Goal: Task Accomplishment & Management: Use online tool/utility

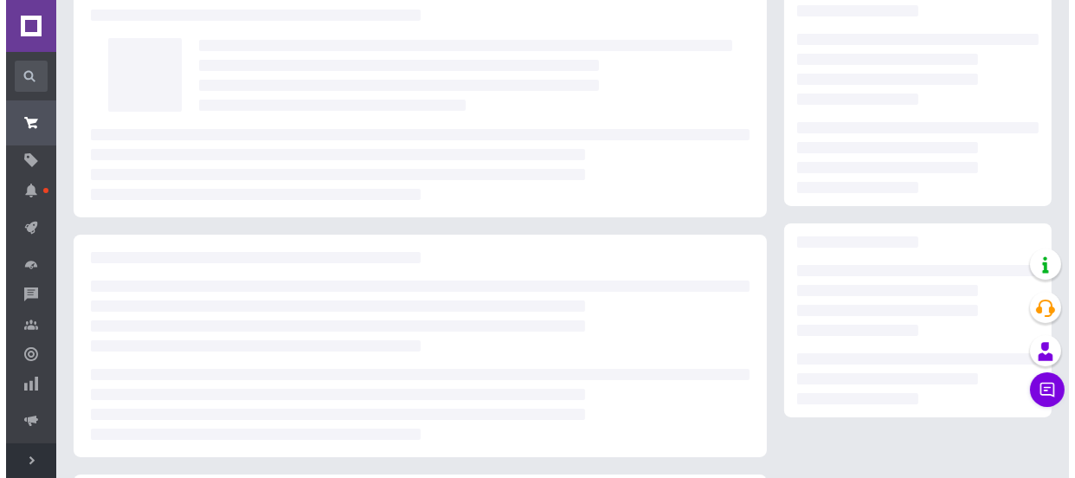
scroll to position [77, 0]
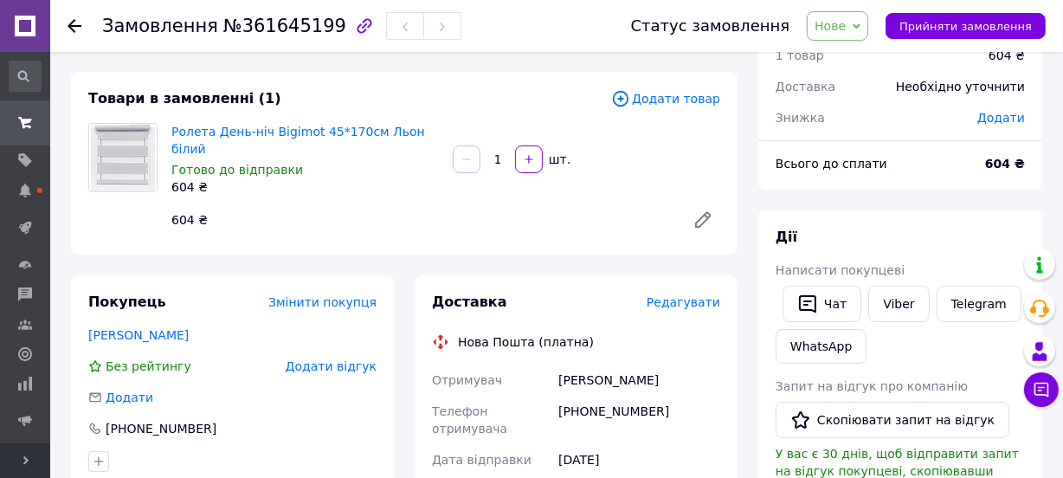
click at [687, 295] on span "Редагувати" at bounding box center [684, 302] width 74 height 14
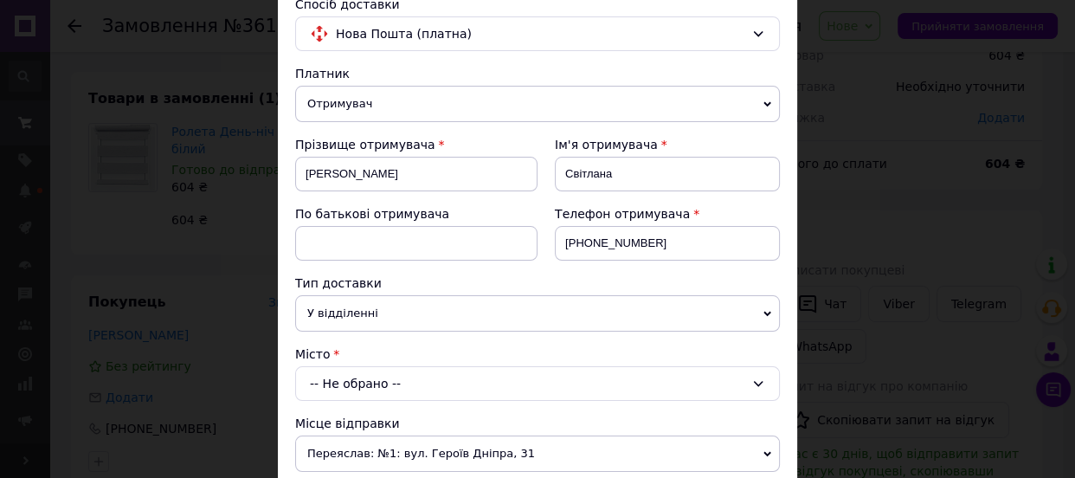
scroll to position [235, 0]
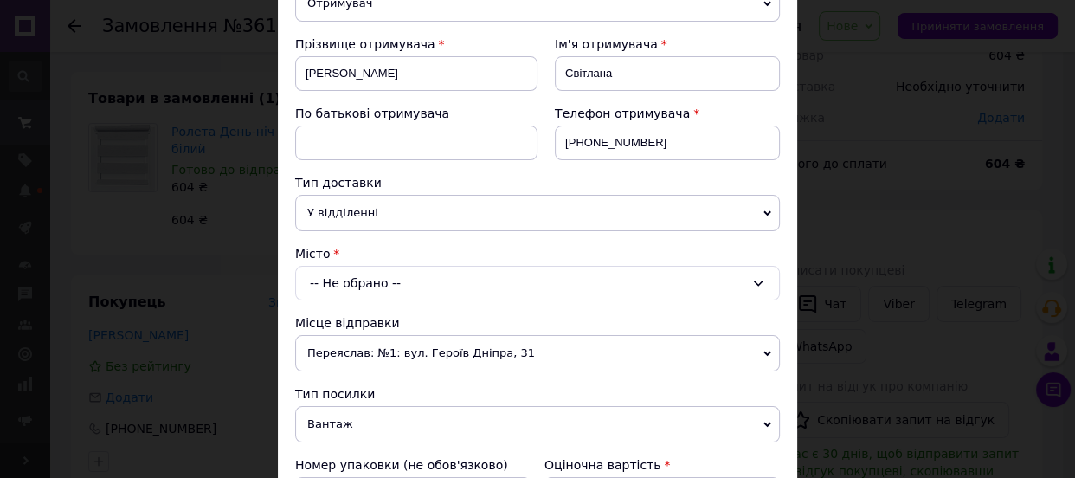
click at [368, 284] on div "-- Не обрано --" at bounding box center [537, 283] width 485 height 35
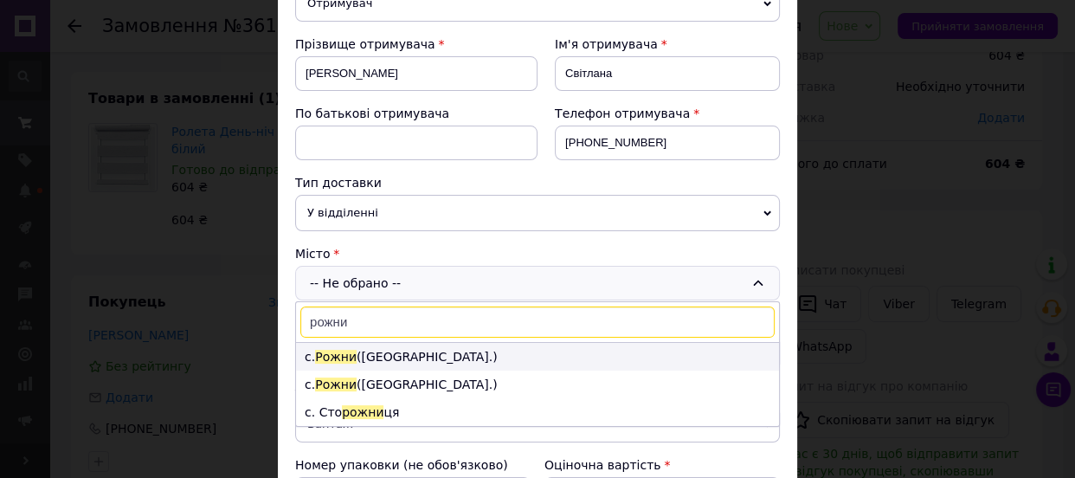
type input "рожни"
click at [437, 355] on li "с. [GEOGRAPHIC_DATA] ([GEOGRAPHIC_DATA].)" at bounding box center [537, 357] width 483 height 28
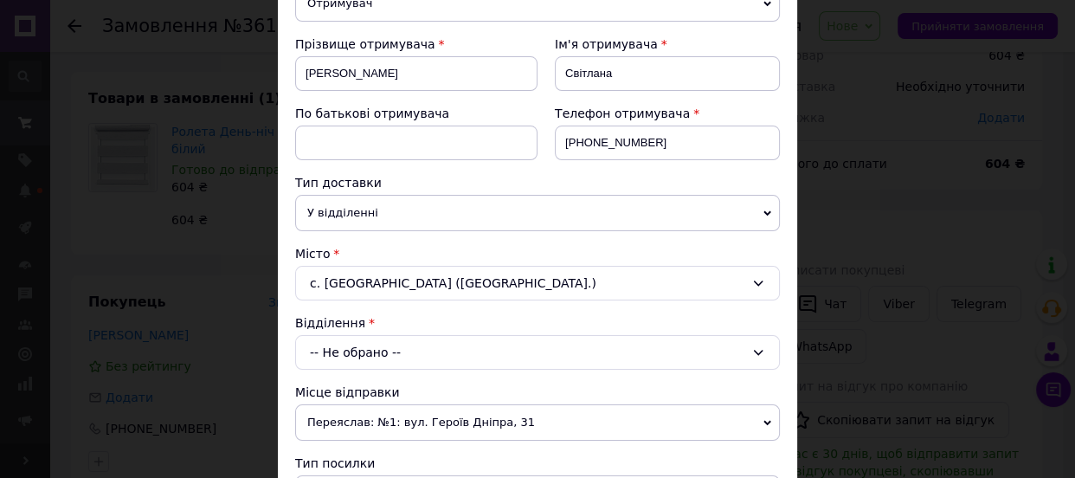
scroll to position [314, 0]
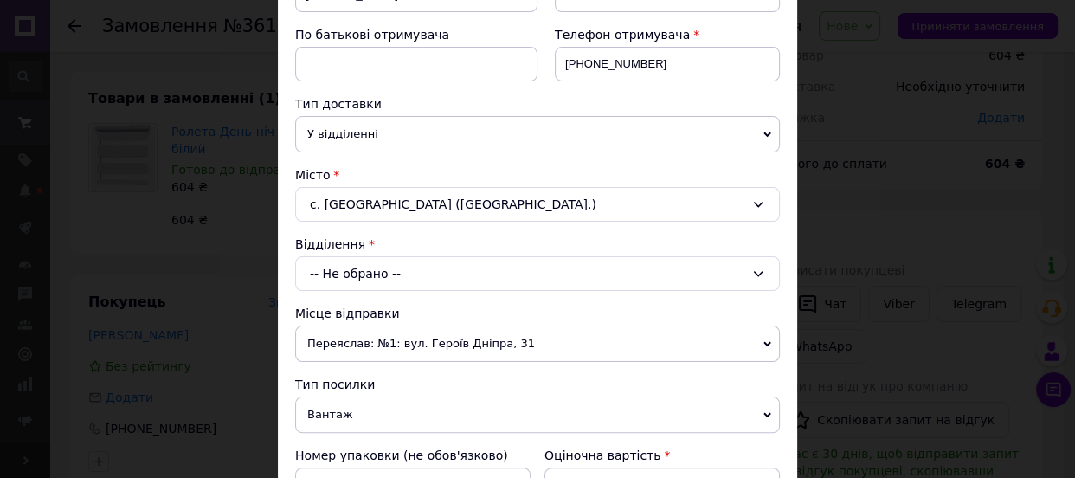
click at [464, 276] on div "-- Не обрано --" at bounding box center [537, 273] width 485 height 35
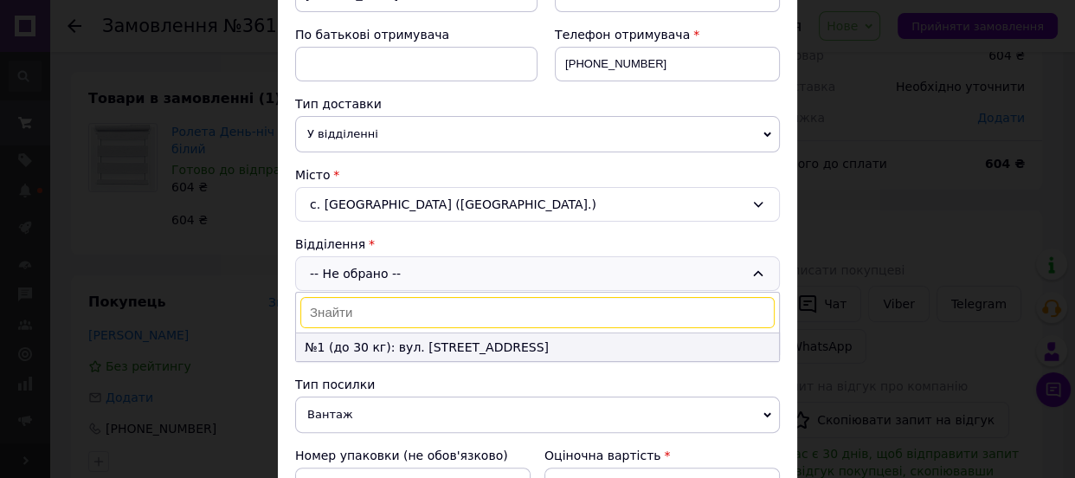
click at [476, 346] on li "№1 (до 30 кг): вул. [STREET_ADDRESS]" at bounding box center [537, 347] width 483 height 28
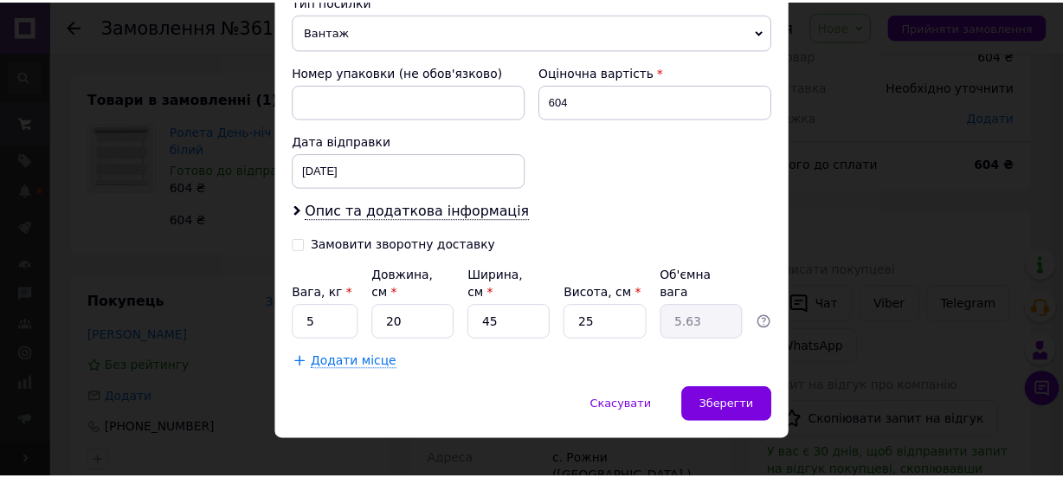
scroll to position [700, 0]
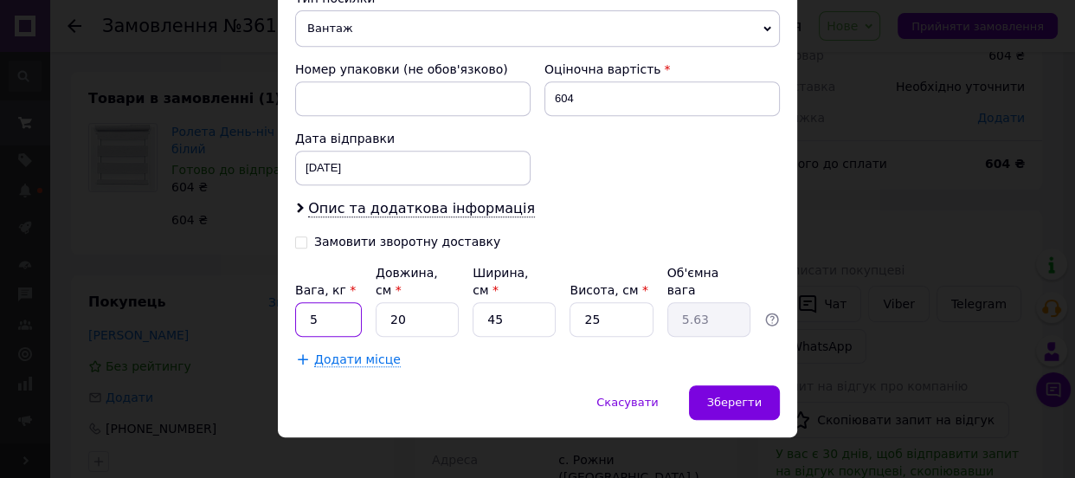
click at [351, 307] on input "5" at bounding box center [328, 319] width 67 height 35
type input "0.8"
click at [442, 315] on input "20" at bounding box center [417, 319] width 83 height 35
type input "2"
type input "0.56"
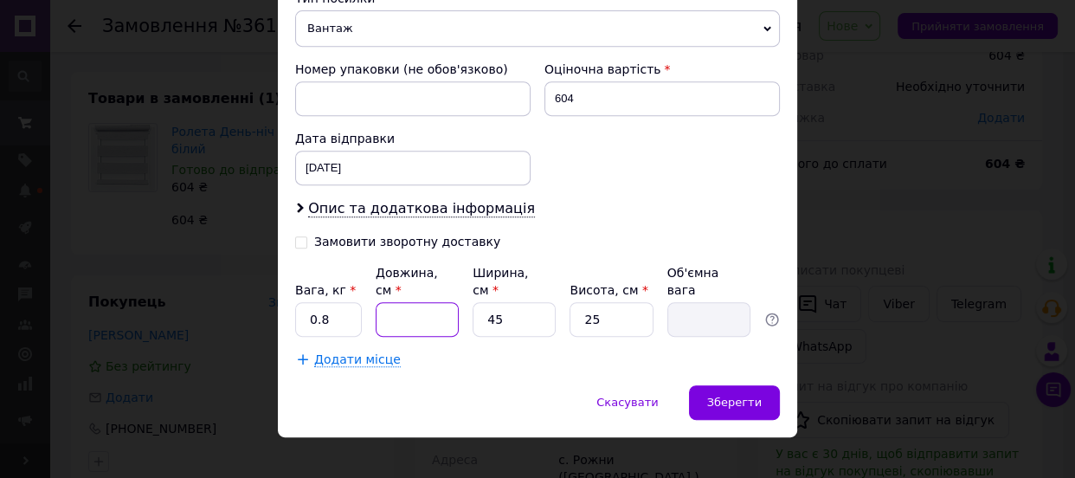
type input "6"
type input "1.69"
type input "65"
type input "18.28"
type input "65"
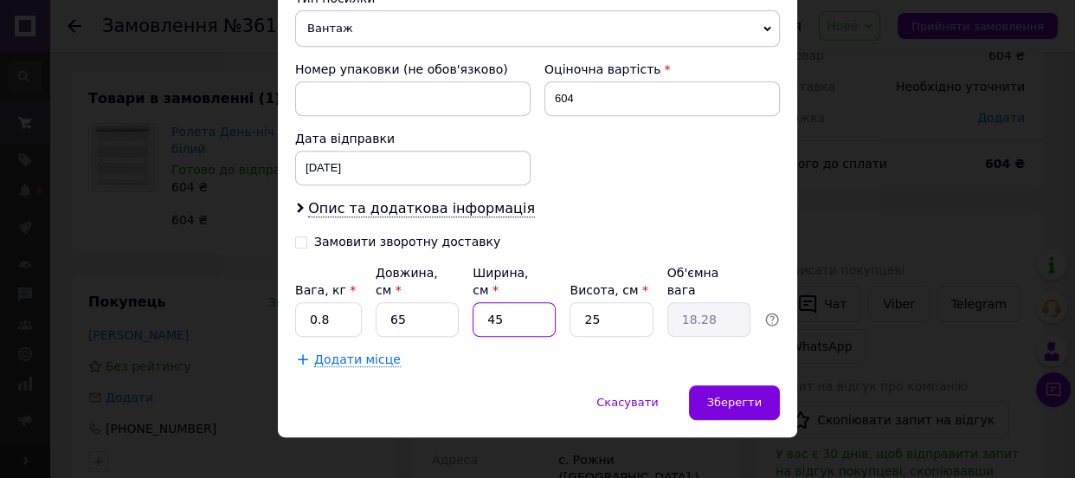
click at [507, 302] on input "45" at bounding box center [514, 319] width 83 height 35
type input "4"
type input "1.63"
type input "6"
type input "2.44"
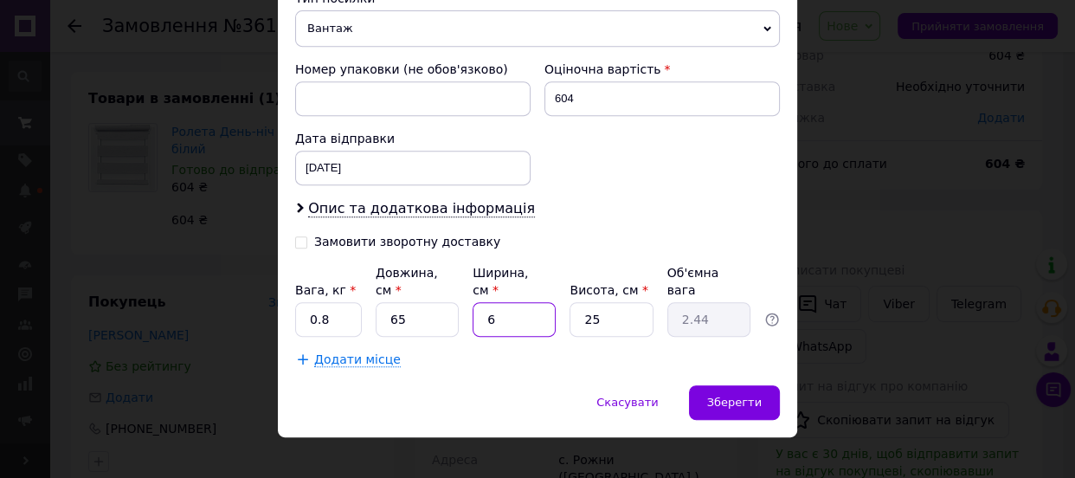
type input "6"
click at [617, 302] on input "25" at bounding box center [611, 319] width 83 height 35
type input "2"
type input "0.2"
type input "6"
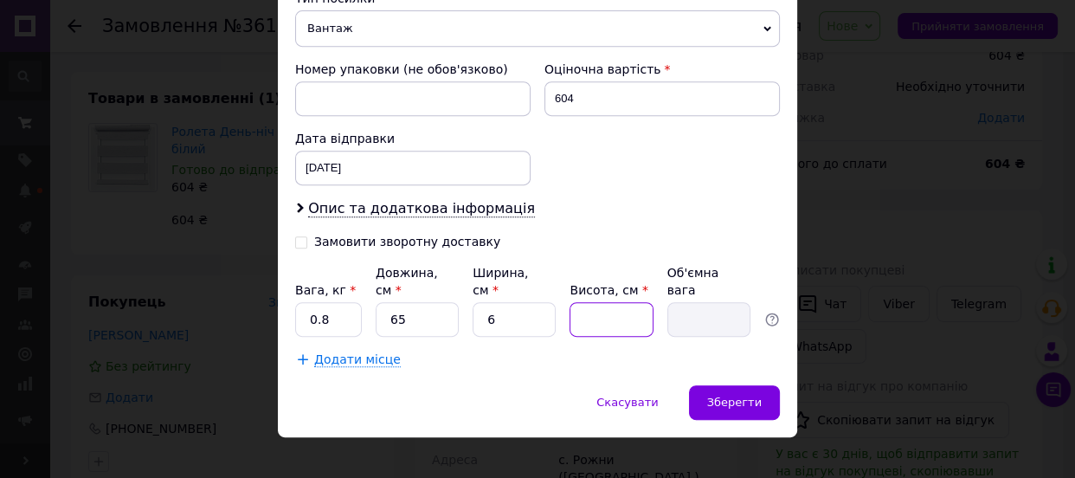
type input "0.59"
type input "6"
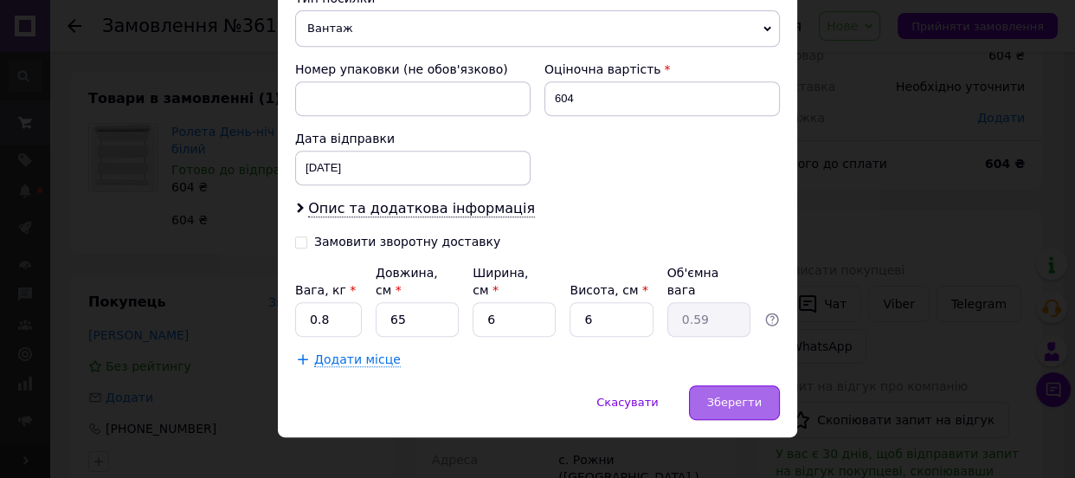
click at [751, 396] on span "Зберегти" at bounding box center [734, 402] width 55 height 13
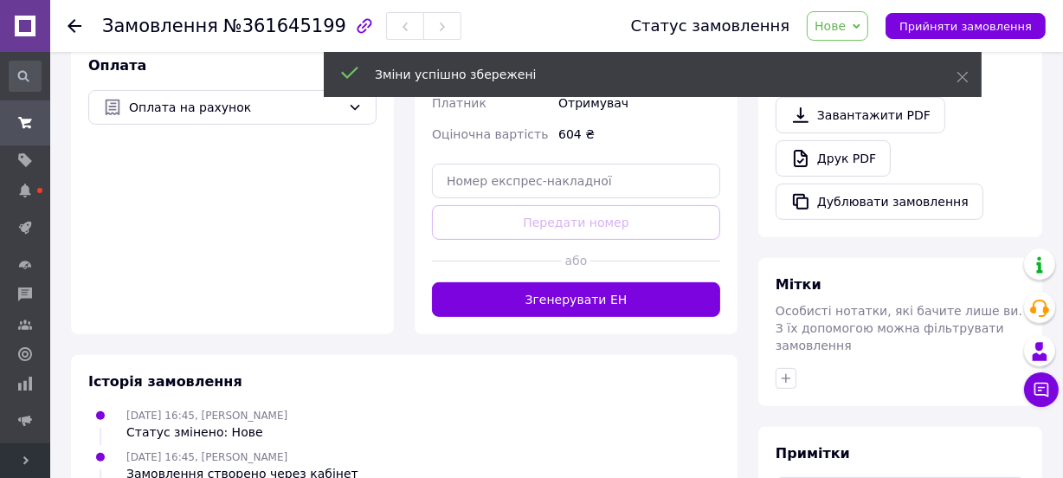
scroll to position [549, 0]
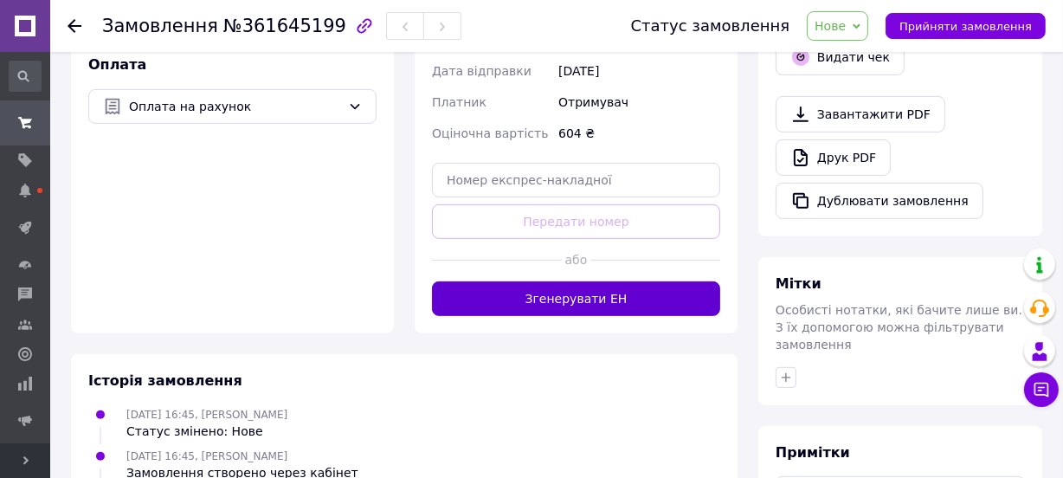
click at [620, 281] on button "Згенерувати ЕН" at bounding box center [576, 298] width 288 height 35
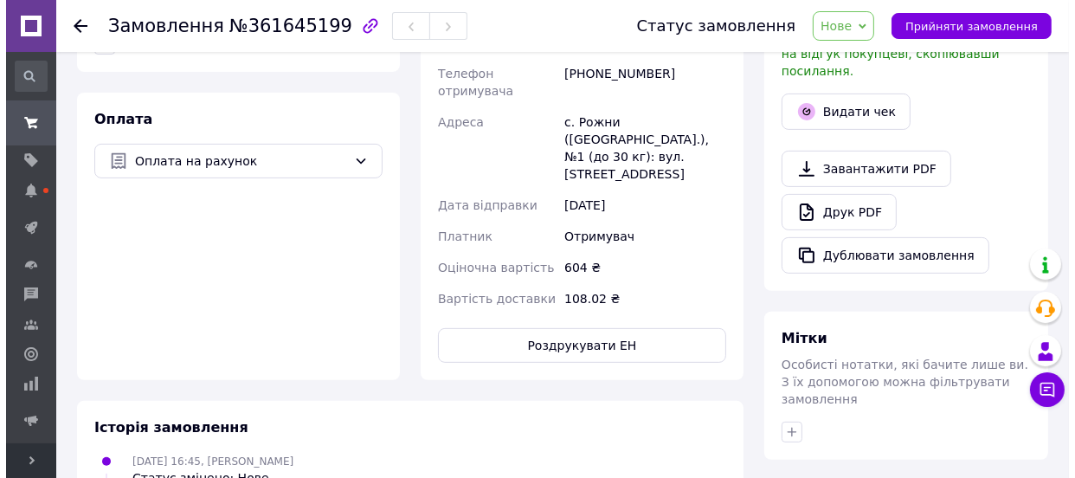
scroll to position [391, 0]
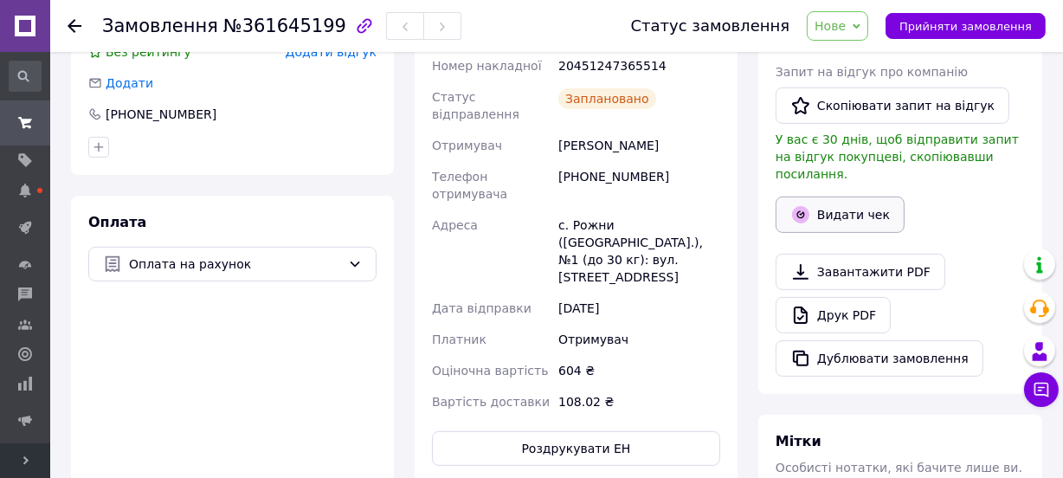
click at [801, 210] on button "Видати чек" at bounding box center [840, 215] width 129 height 36
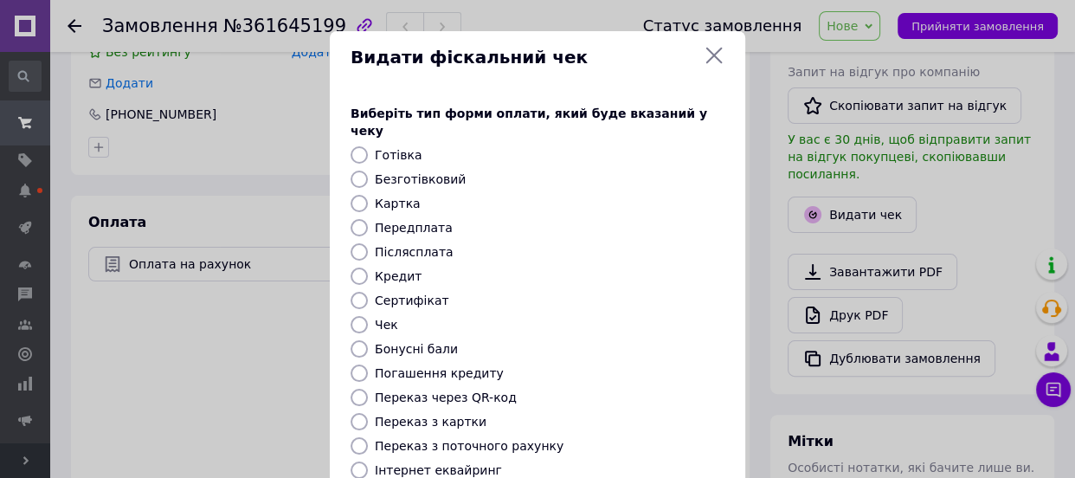
click at [417, 172] on label "Безготівковий" at bounding box center [420, 179] width 91 height 14
click at [368, 171] on input "Безготівковий" at bounding box center [359, 179] width 17 height 17
radio input "true"
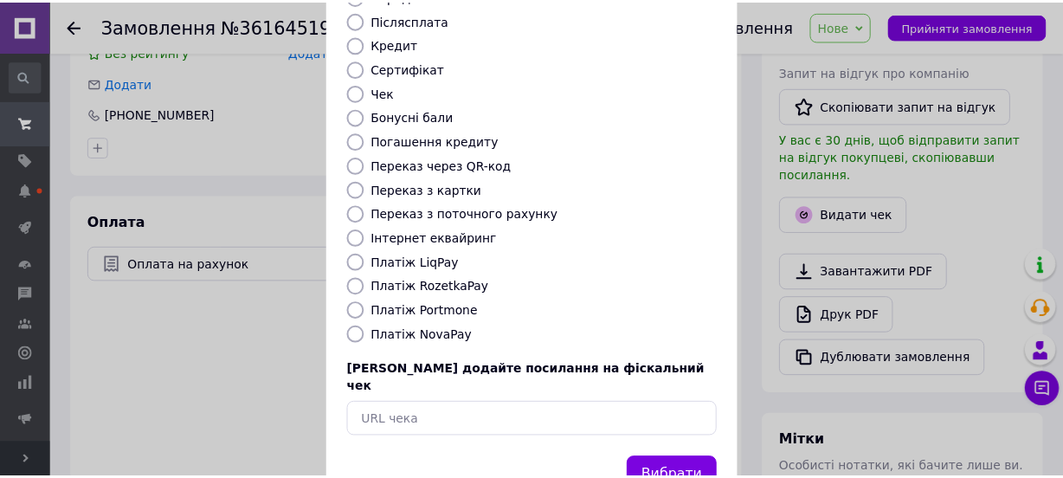
scroll to position [235, 0]
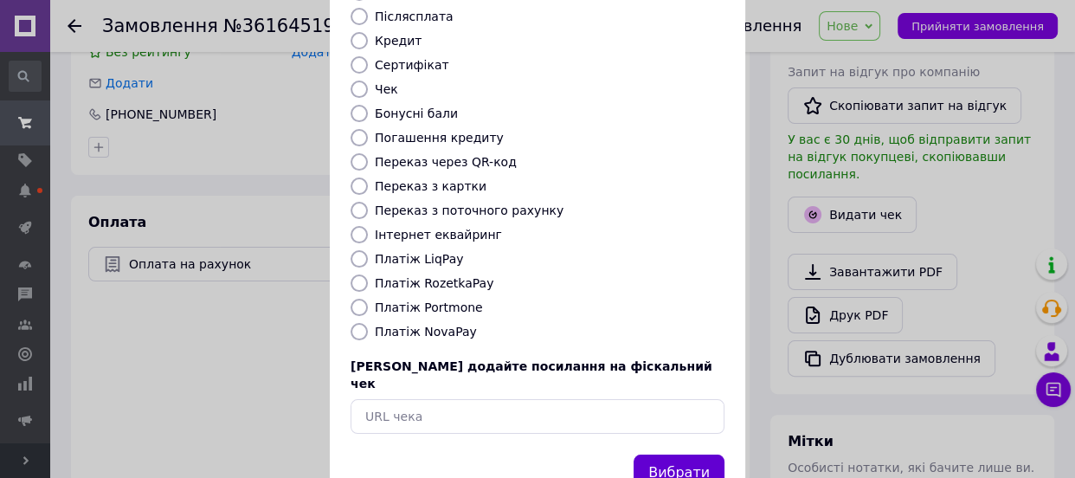
click at [675, 455] on button "Вибрати" at bounding box center [679, 473] width 91 height 37
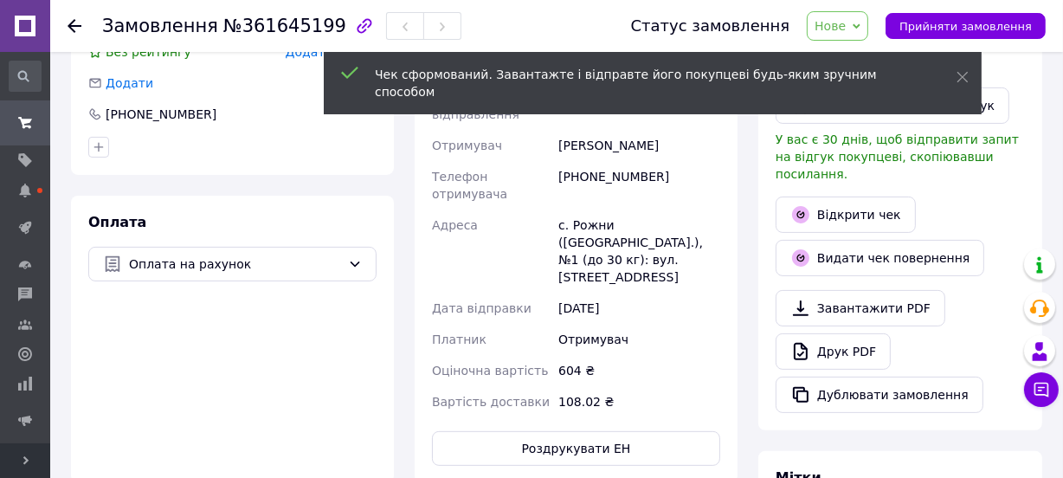
click at [864, 32] on span "Нове" at bounding box center [837, 25] width 61 height 29
click at [869, 168] on li "Відправлено" at bounding box center [859, 165] width 103 height 26
